Goal: Task Accomplishment & Management: Use online tool/utility

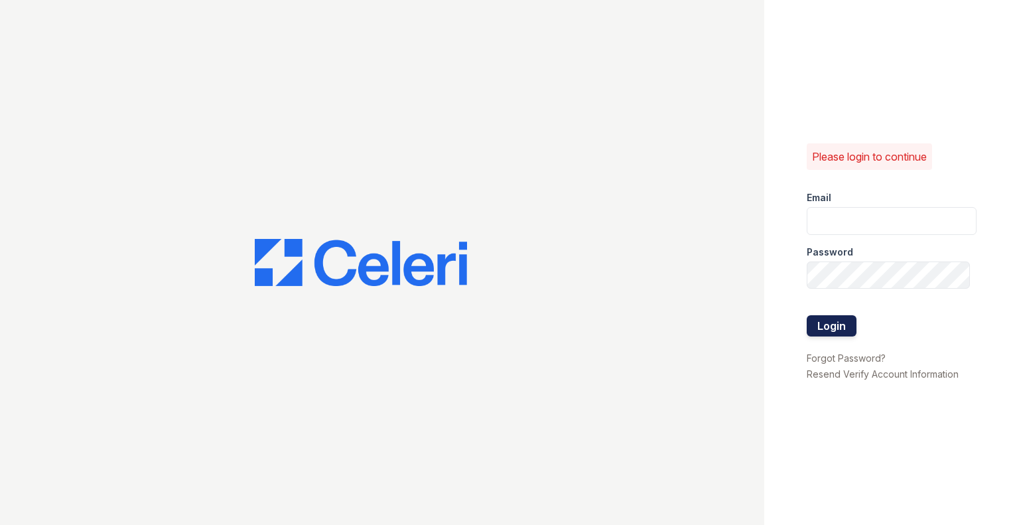
type input "[EMAIL_ADDRESS][DOMAIN_NAME]"
click at [852, 325] on button "Login" at bounding box center [832, 325] width 50 height 21
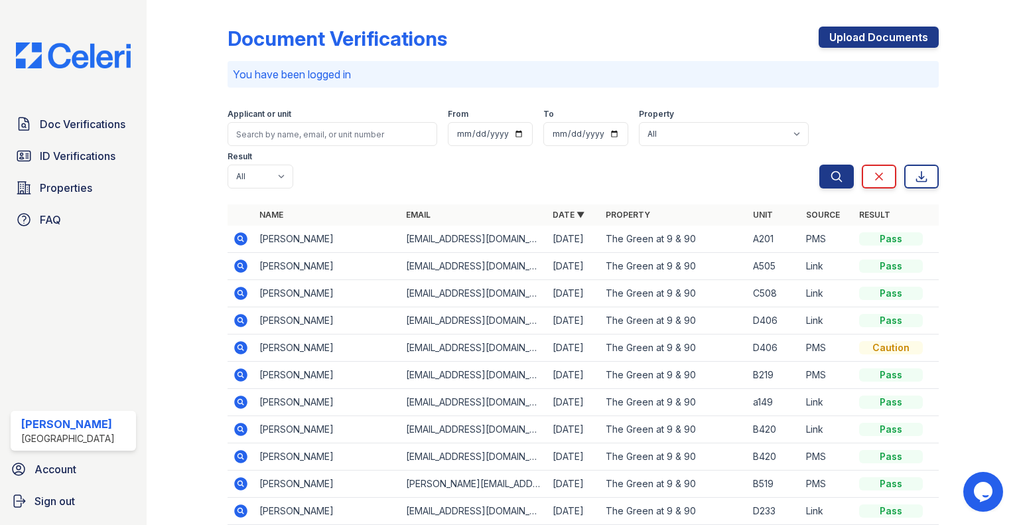
click at [88, 100] on div "Doc Verifications ID Verifications Properties FAQ [PERSON_NAME] [GEOGRAPHIC_DAT…" at bounding box center [73, 262] width 147 height 525
click at [96, 121] on span "Doc Verifications" at bounding box center [83, 124] width 86 height 16
